Goal: Navigation & Orientation: Find specific page/section

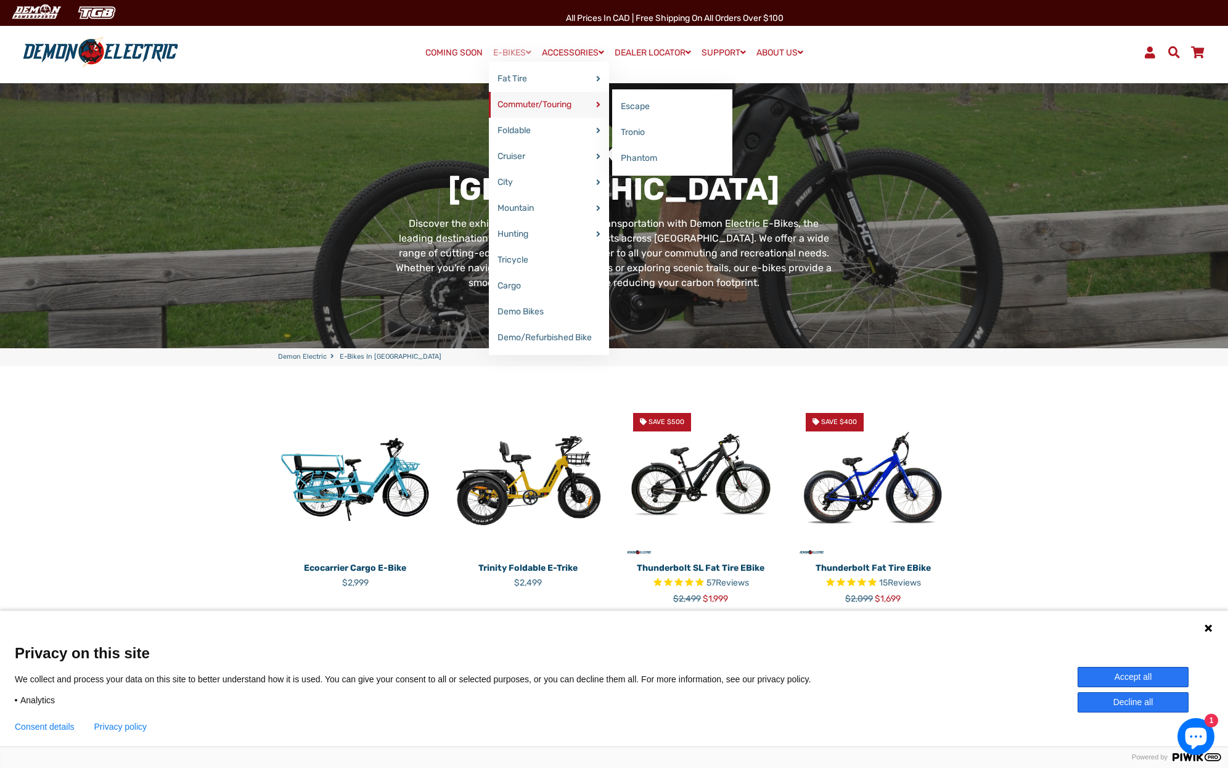
click at [518, 104] on link "Commuter/Touring" at bounding box center [549, 105] width 120 height 26
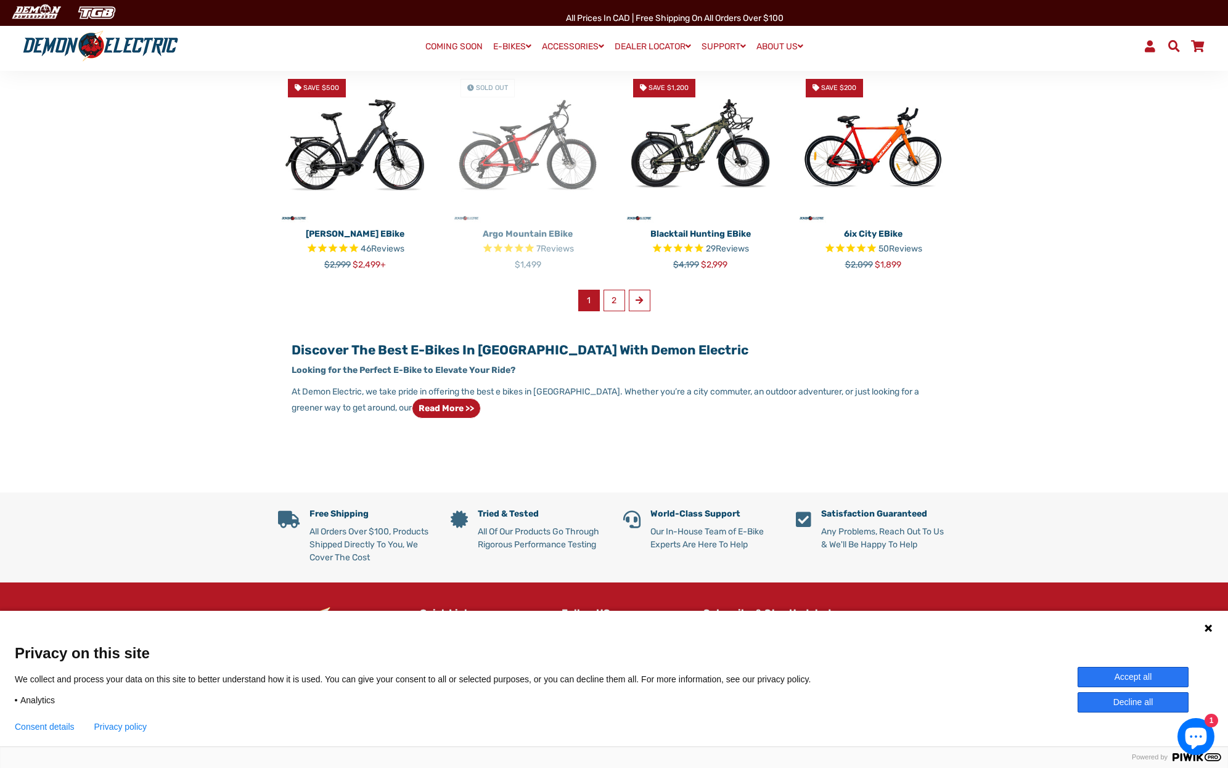
scroll to position [863, 0]
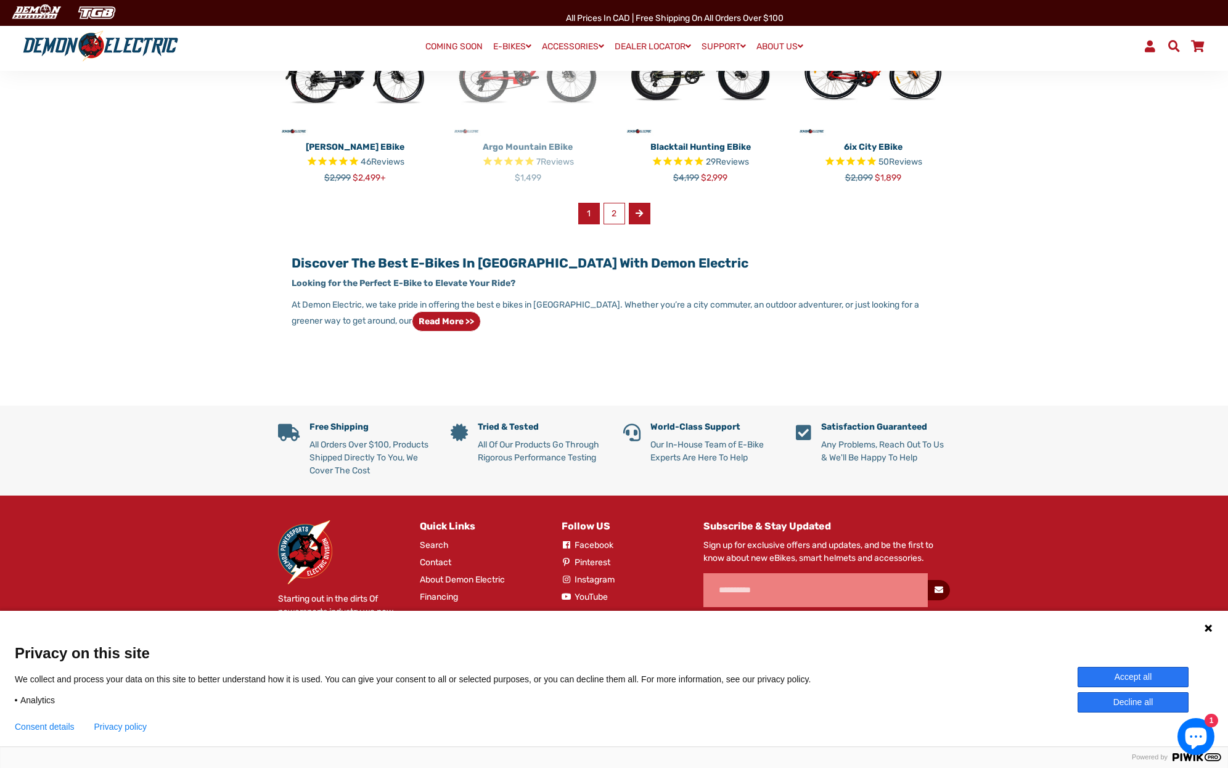
click at [644, 211] on link "Next" at bounding box center [640, 214] width 22 height 22
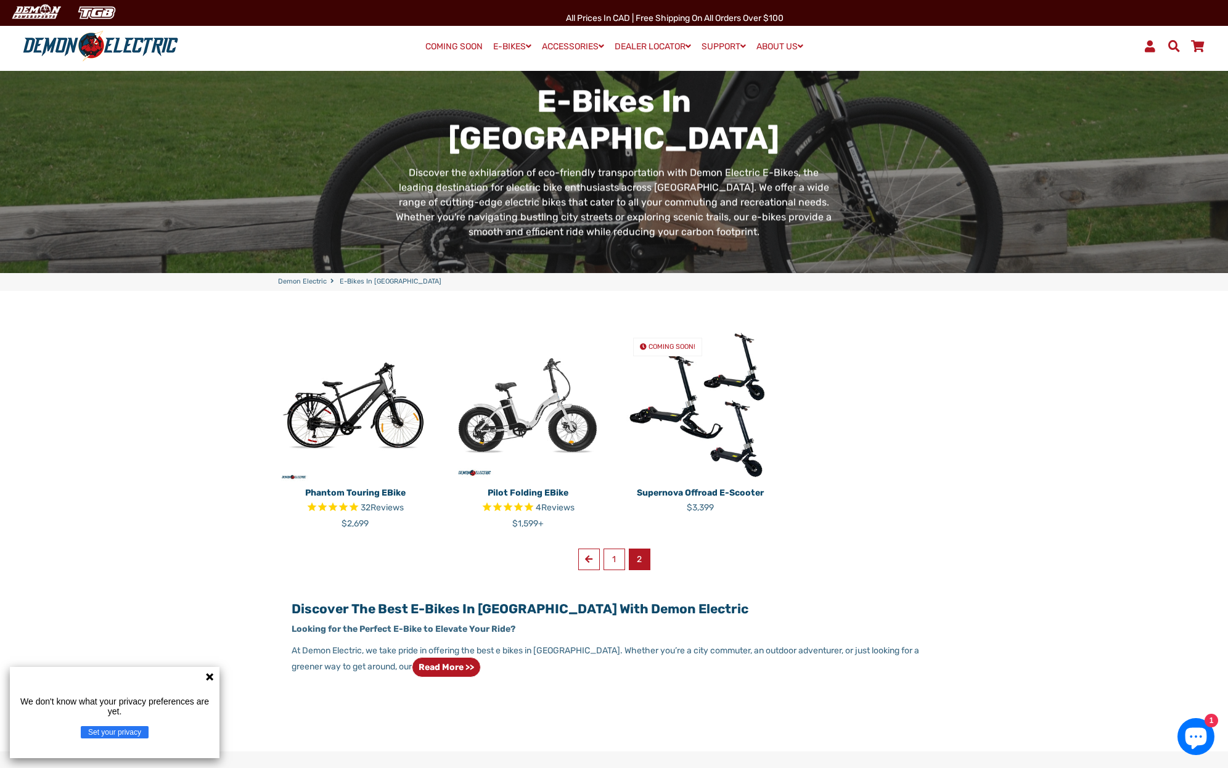
scroll to position [73, 0]
